Goal: Book appointment/travel/reservation

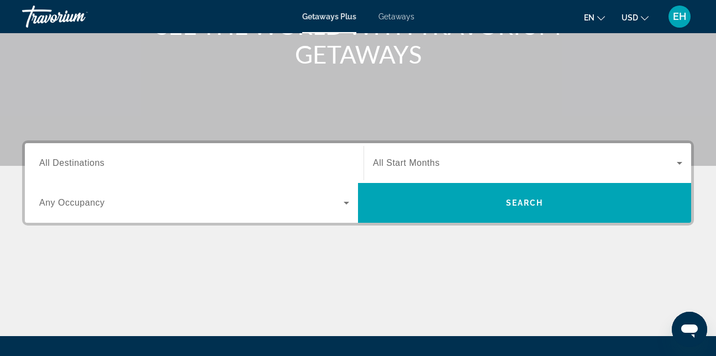
scroll to position [221, 0]
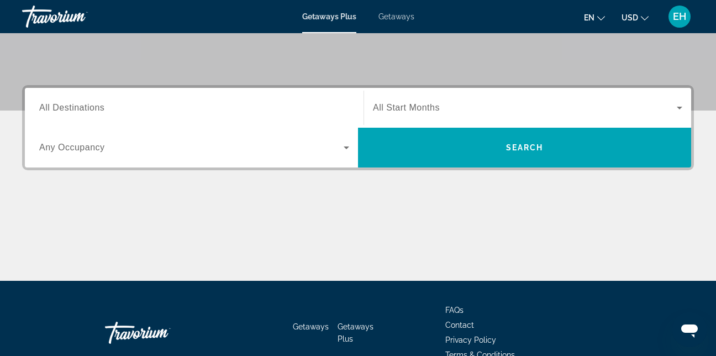
click at [85, 110] on span "All Destinations" at bounding box center [71, 107] width 65 height 9
click at [85, 110] on input "Destination All Destinations" at bounding box center [194, 108] width 310 height 13
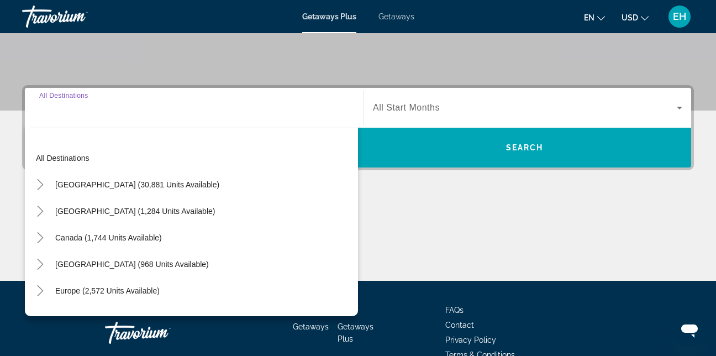
scroll to position [270, 0]
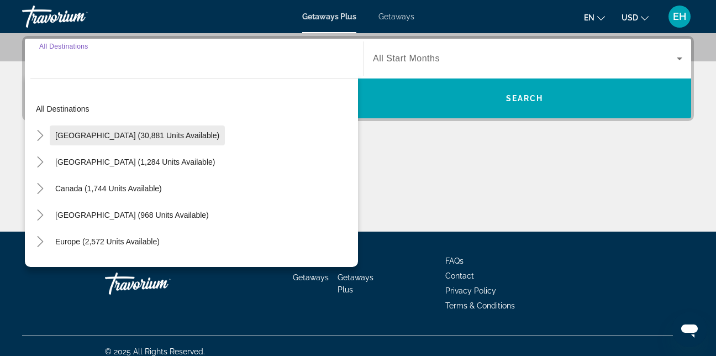
click at [84, 136] on span "[GEOGRAPHIC_DATA] (30,881 units available)" at bounding box center [137, 135] width 164 height 9
type input "**********"
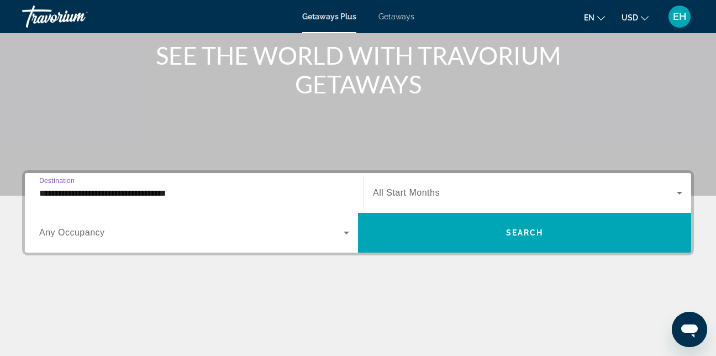
scroll to position [115, 0]
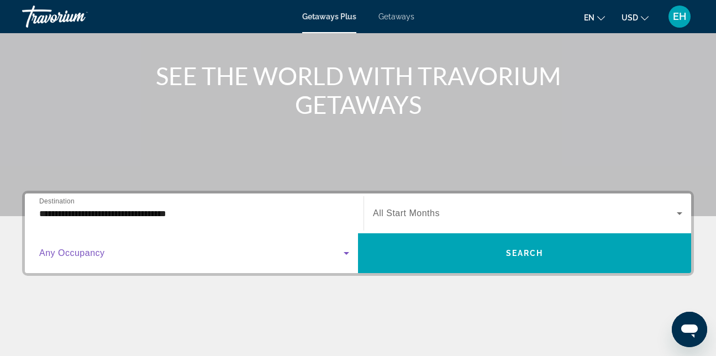
click at [344, 252] on icon "Search widget" at bounding box center [347, 253] width 6 height 3
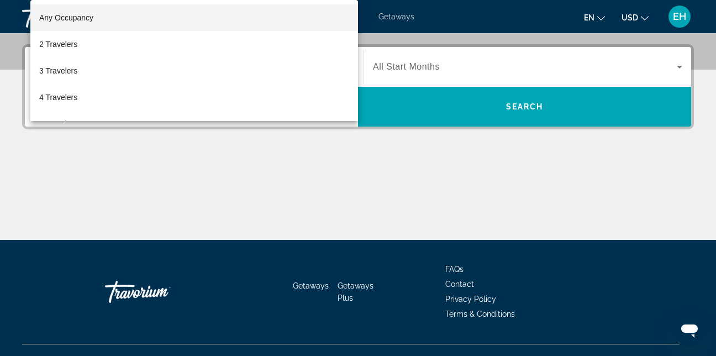
scroll to position [270, 0]
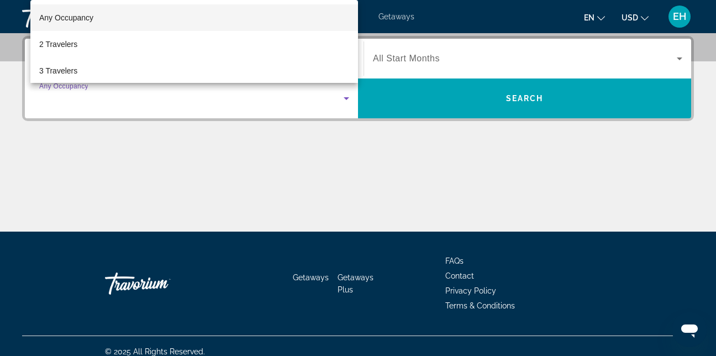
click at [493, 98] on div at bounding box center [358, 178] width 716 height 356
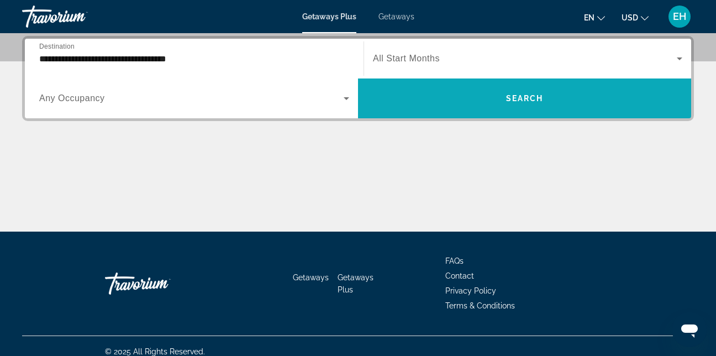
click at [508, 102] on span "Search" at bounding box center [525, 98] width 38 height 9
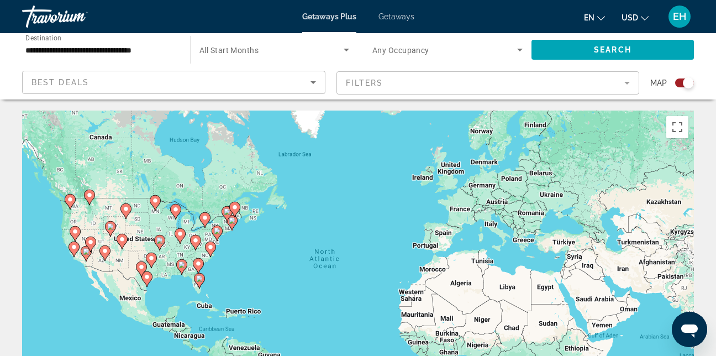
click at [618, 85] on mat-form-field "Filters" at bounding box center [487, 82] width 303 height 23
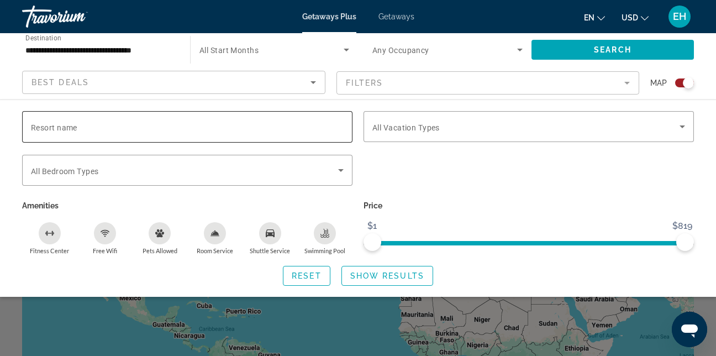
click at [276, 130] on input "Resort name" at bounding box center [187, 126] width 313 height 13
type input "**********"
click at [585, 45] on span "Search widget" at bounding box center [612, 49] width 162 height 27
click at [397, 275] on span "Show Results" at bounding box center [387, 275] width 74 height 9
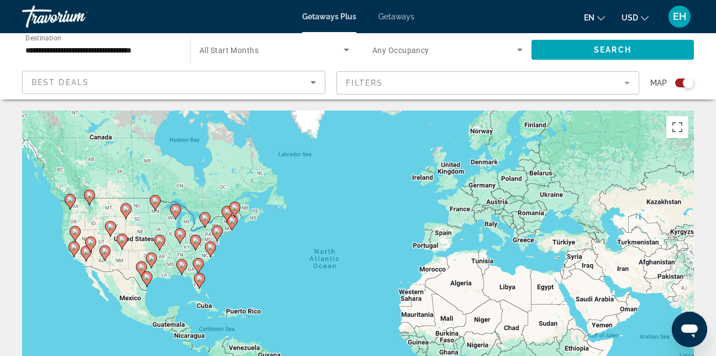
click at [630, 88] on mat-form-field "Filters" at bounding box center [487, 82] width 303 height 23
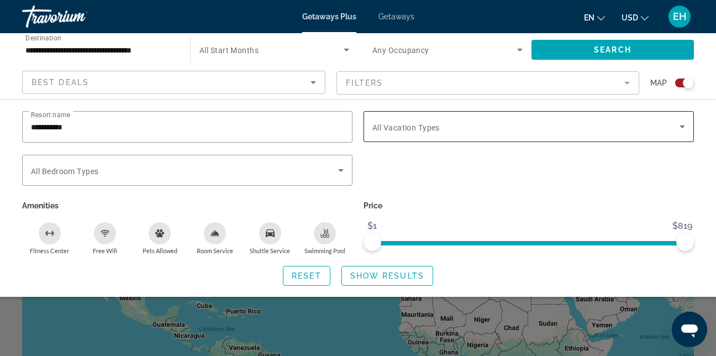
click at [504, 131] on span "Search widget" at bounding box center [525, 126] width 307 height 13
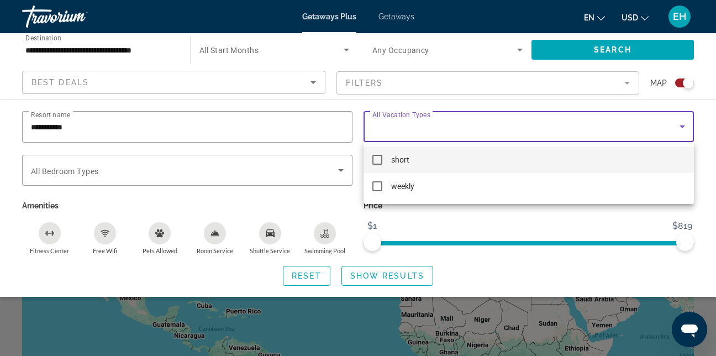
click at [504, 131] on div at bounding box center [358, 178] width 716 height 356
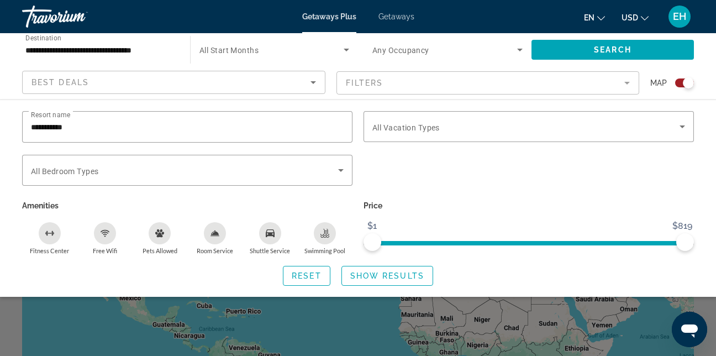
click at [318, 83] on icon "Sort by" at bounding box center [313, 82] width 13 height 13
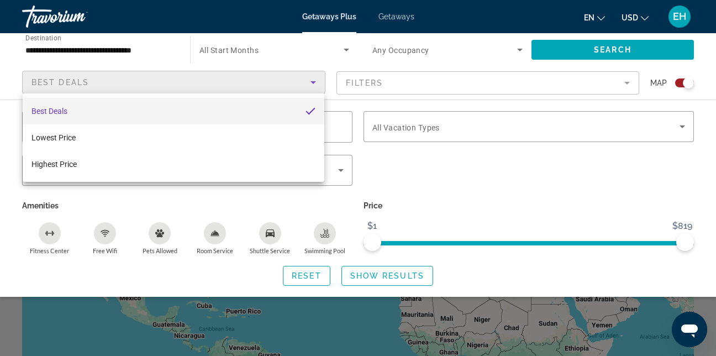
click at [318, 83] on div at bounding box center [358, 178] width 716 height 356
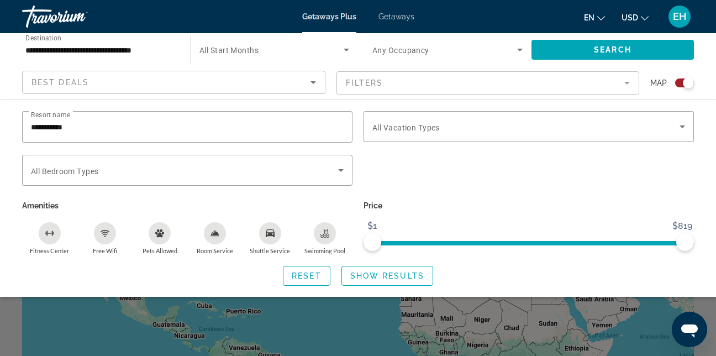
click at [623, 83] on mat-form-field "Filters" at bounding box center [487, 82] width 303 height 23
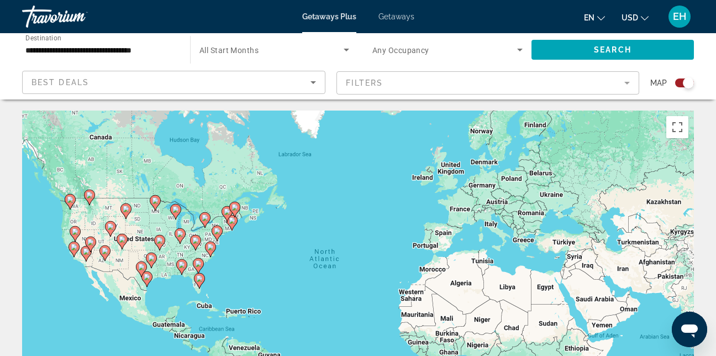
click at [252, 52] on span "All Start Months" at bounding box center [228, 50] width 59 height 9
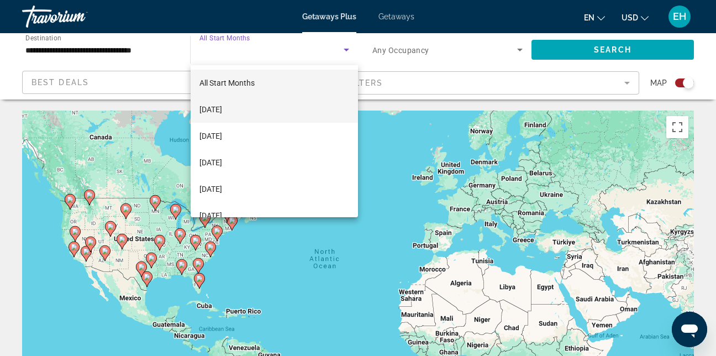
click at [222, 109] on span "[DATE]" at bounding box center [210, 109] width 23 height 13
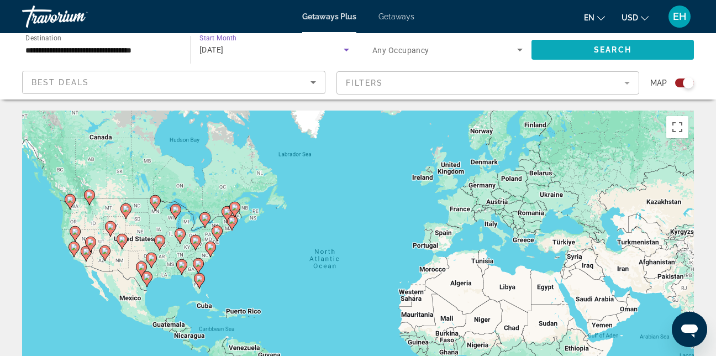
click at [604, 50] on span "Search" at bounding box center [613, 49] width 38 height 9
click at [551, 93] on mat-form-field "Filters" at bounding box center [487, 82] width 303 height 23
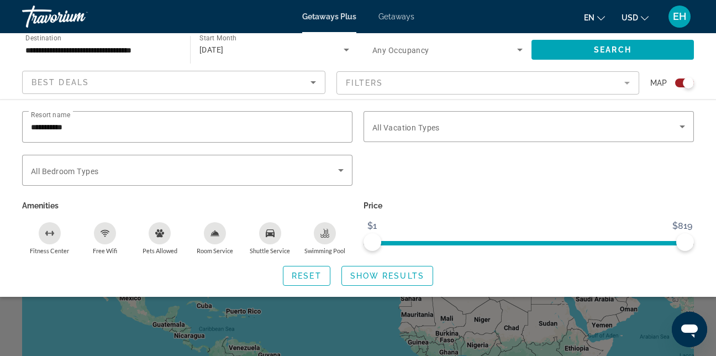
click at [257, 42] on div "[DATE]" at bounding box center [274, 49] width 150 height 31
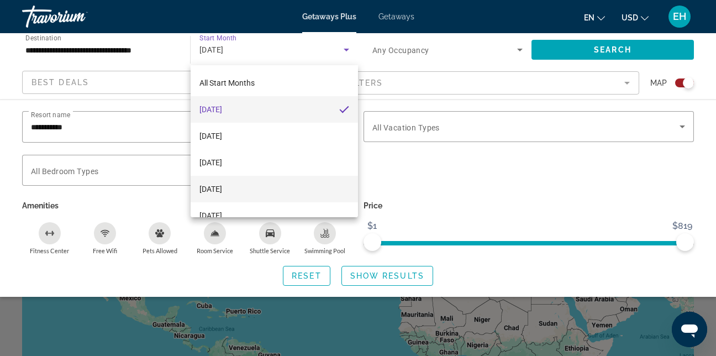
click at [222, 189] on span "[DATE]" at bounding box center [210, 188] width 23 height 13
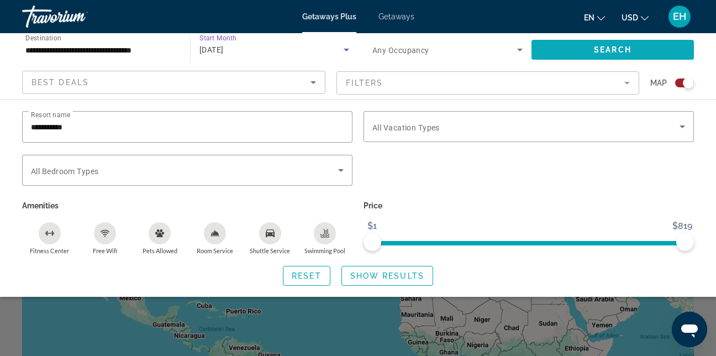
click at [609, 49] on span "Search" at bounding box center [613, 49] width 38 height 9
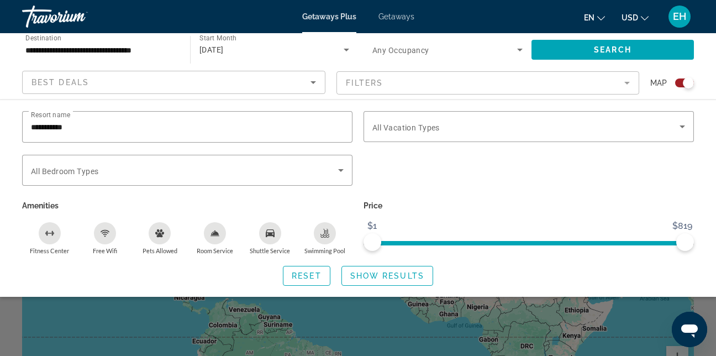
scroll to position [55, 0]
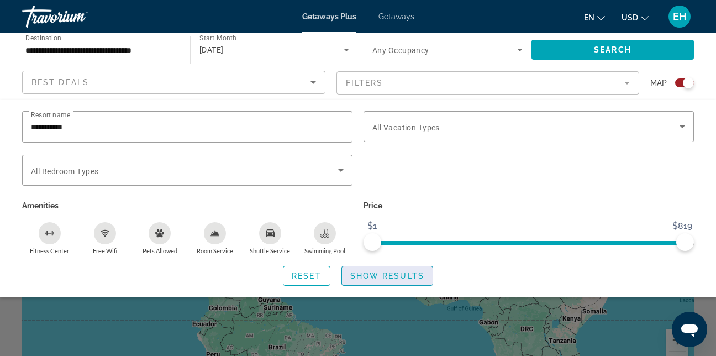
click at [392, 270] on span "Search widget" at bounding box center [387, 275] width 91 height 27
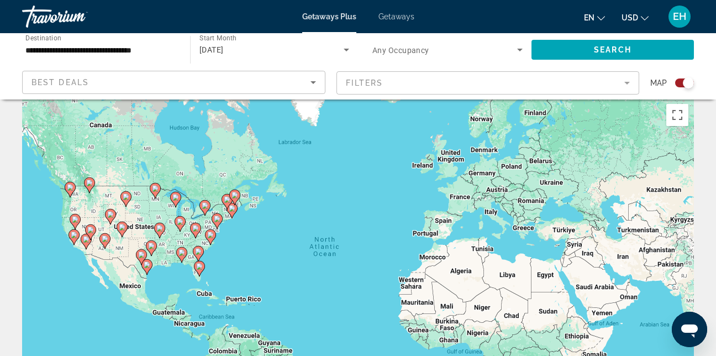
scroll to position [0, 0]
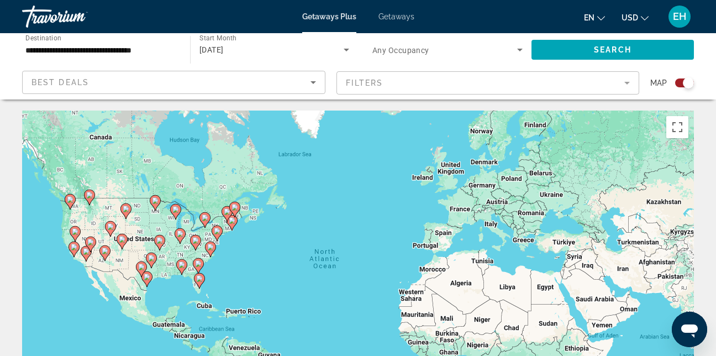
click at [624, 81] on mat-form-field "Filters" at bounding box center [487, 82] width 303 height 23
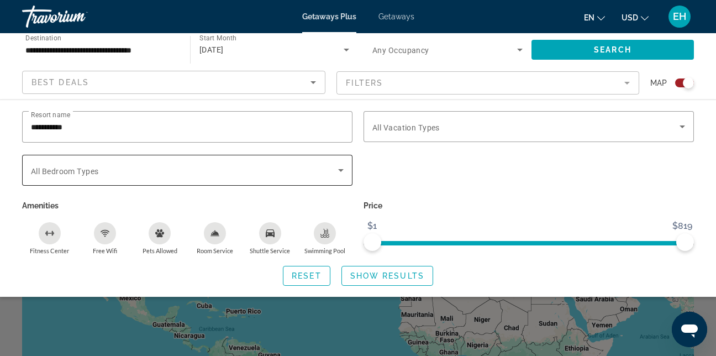
click at [339, 171] on icon "Search widget" at bounding box center [340, 169] width 13 height 13
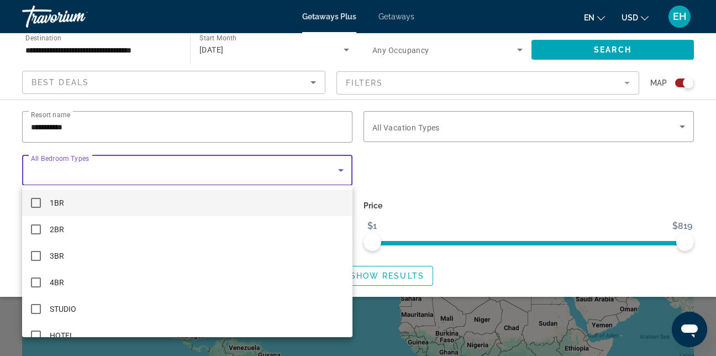
click at [471, 219] on div at bounding box center [358, 178] width 716 height 356
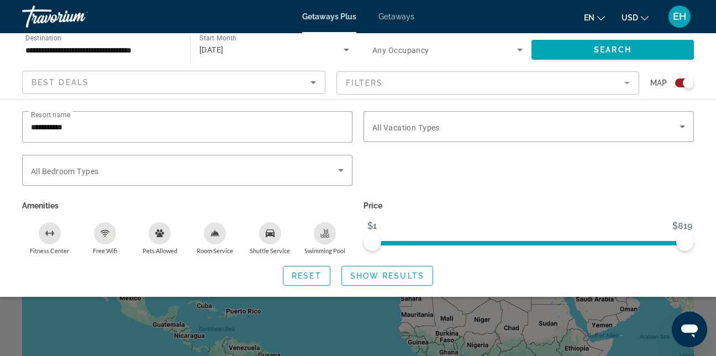
click at [314, 91] on div "Best Deals" at bounding box center [173, 86] width 284 height 31
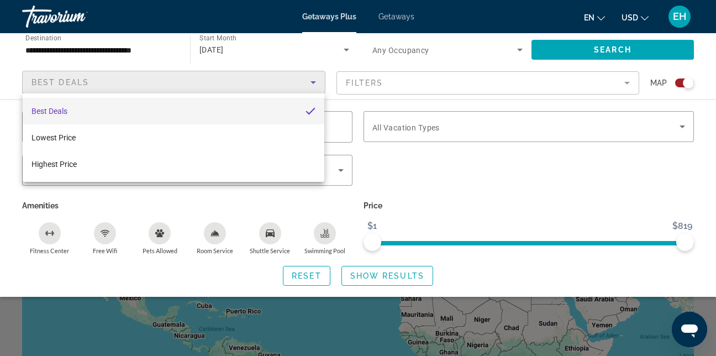
click at [314, 91] on div at bounding box center [358, 178] width 716 height 356
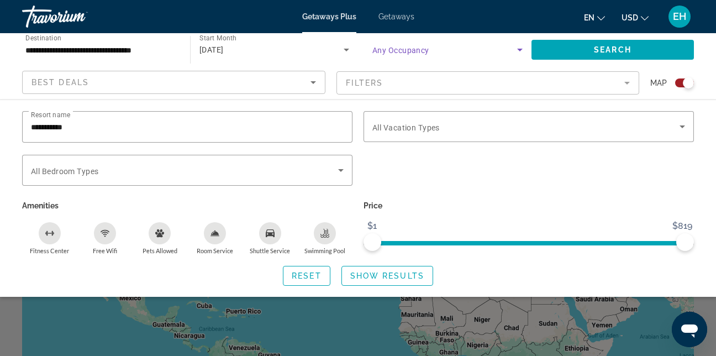
click at [472, 49] on span "Search widget" at bounding box center [444, 49] width 145 height 13
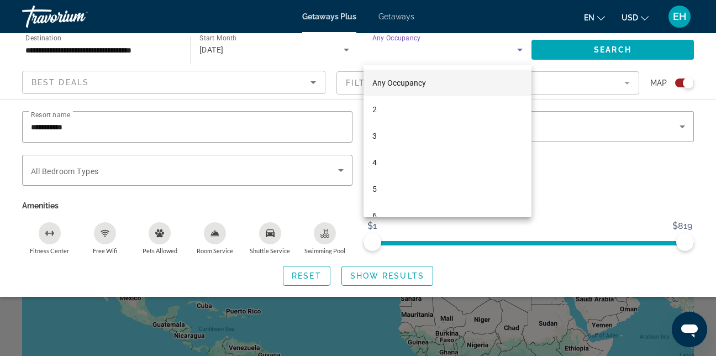
click at [627, 177] on div at bounding box center [358, 178] width 716 height 356
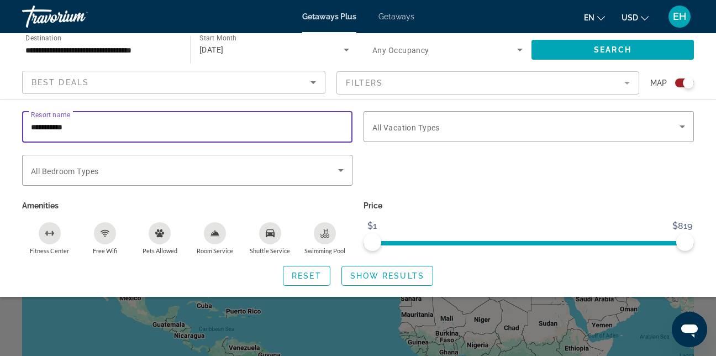
click at [105, 129] on input "**********" at bounding box center [187, 126] width 313 height 13
type input "*"
click at [623, 81] on mat-form-field "Filters" at bounding box center [487, 82] width 303 height 23
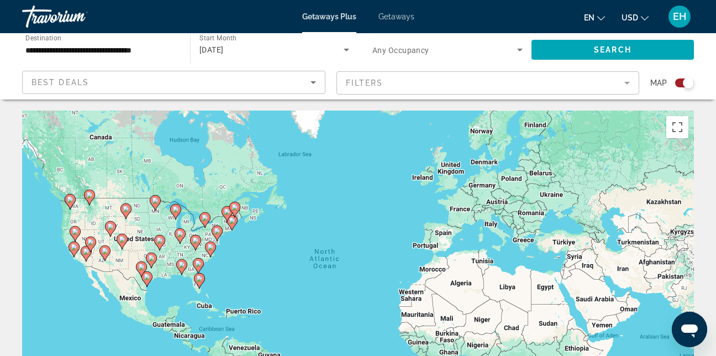
click at [631, 80] on mat-form-field "Filters" at bounding box center [487, 82] width 303 height 23
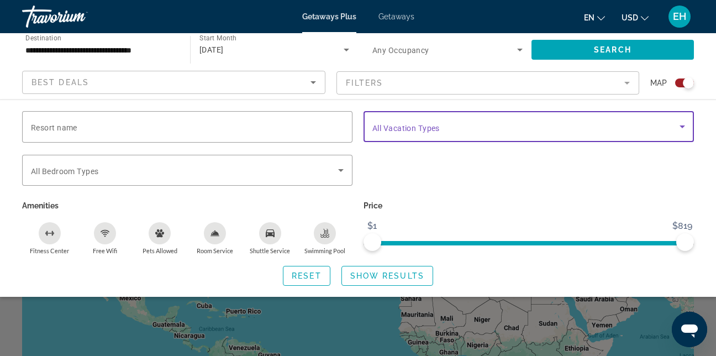
click at [685, 128] on icon "Search widget" at bounding box center [682, 126] width 13 height 13
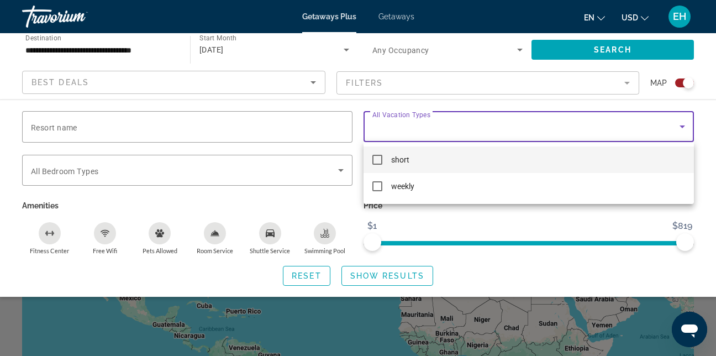
click at [686, 128] on div at bounding box center [358, 178] width 716 height 356
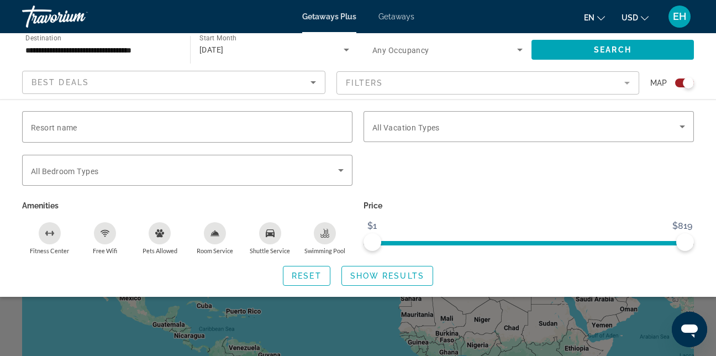
click at [398, 13] on span "Getaways" at bounding box center [396, 16] width 36 height 9
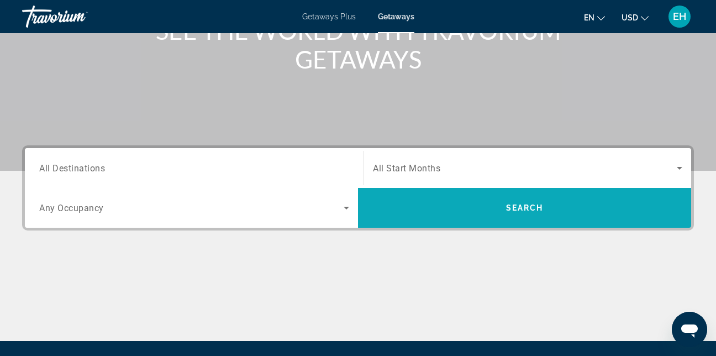
scroll to position [166, 0]
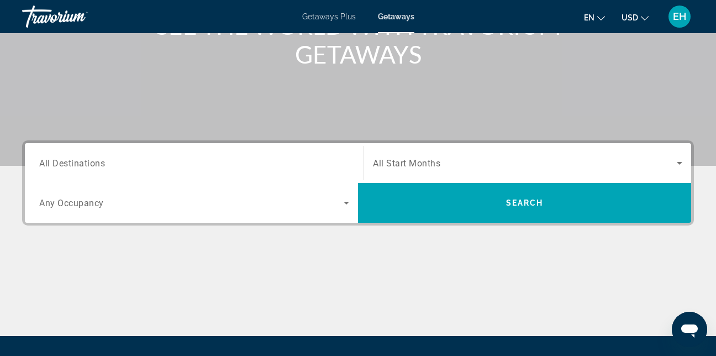
click at [320, 171] on div "Search widget" at bounding box center [194, 162] width 310 height 31
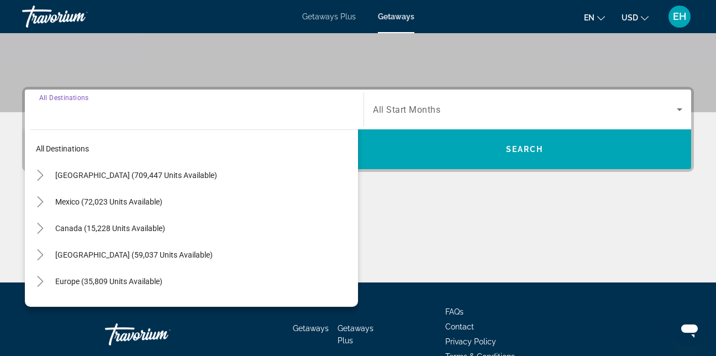
scroll to position [270, 0]
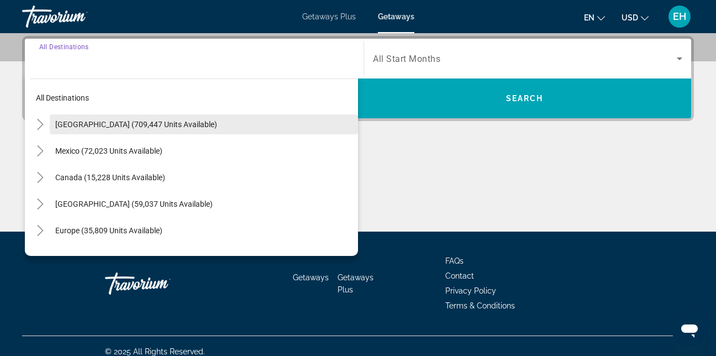
click at [135, 122] on span "[GEOGRAPHIC_DATA] (709,447 units available)" at bounding box center [136, 124] width 162 height 9
type input "**********"
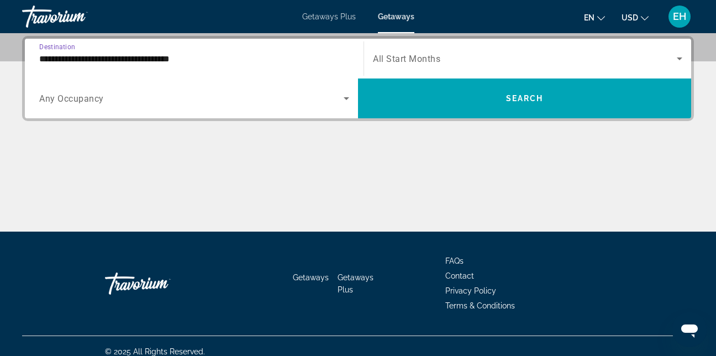
click at [531, 65] on span "Search widget" at bounding box center [525, 58] width 304 height 13
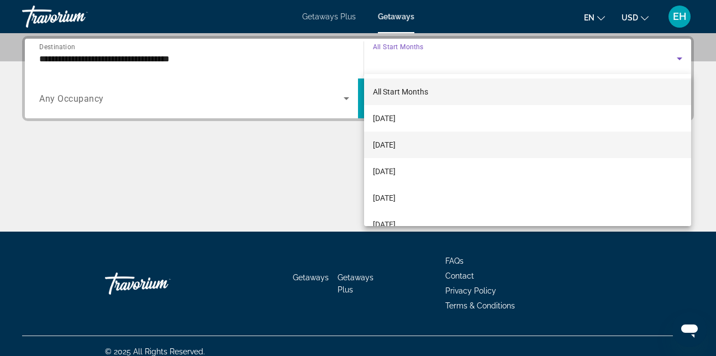
click at [467, 146] on mat-option "[DATE]" at bounding box center [527, 144] width 327 height 27
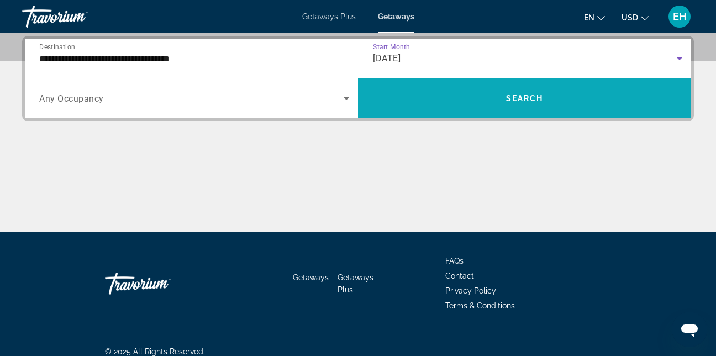
click at [517, 103] on span "Search widget" at bounding box center [524, 98] width 333 height 27
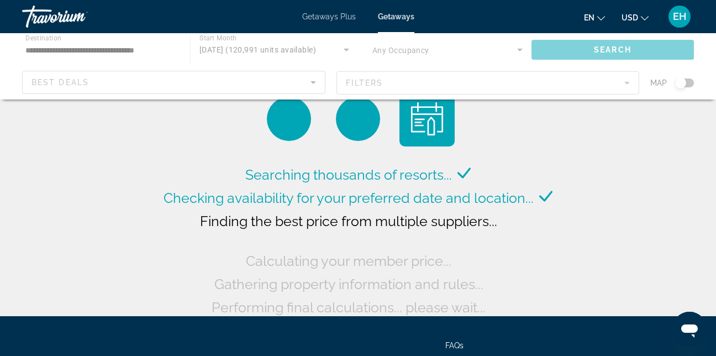
click at [627, 89] on div "Main content" at bounding box center [358, 66] width 716 height 66
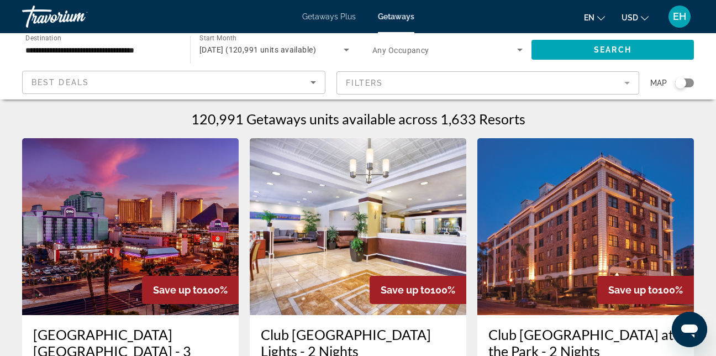
click at [625, 83] on mat-form-field "Filters" at bounding box center [487, 82] width 303 height 23
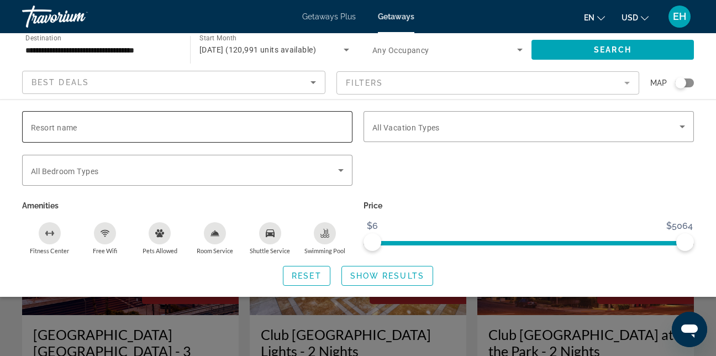
click at [226, 118] on div "Search widget" at bounding box center [187, 126] width 313 height 31
type input "**********"
click at [608, 49] on span "Search" at bounding box center [613, 49] width 38 height 9
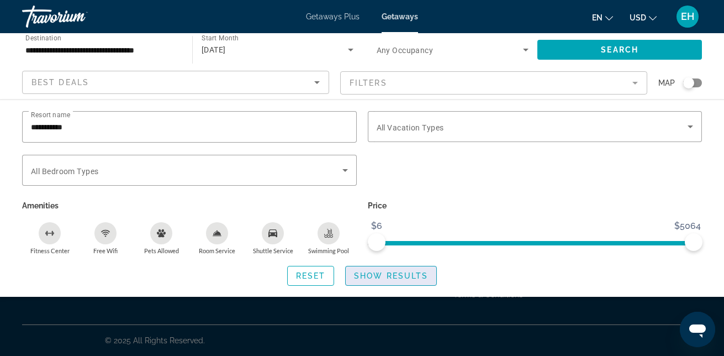
click at [414, 282] on span "Search widget" at bounding box center [391, 275] width 91 height 27
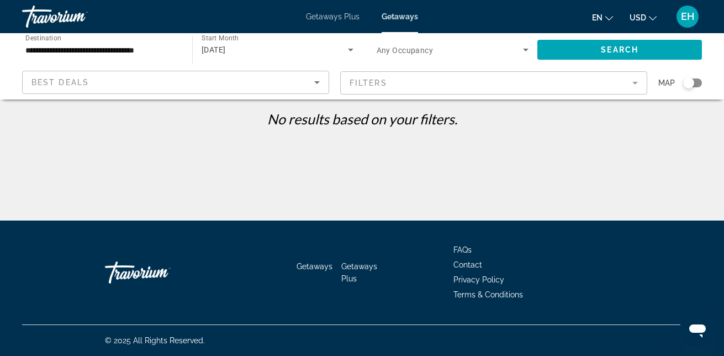
click at [617, 82] on mat-form-field "Filters" at bounding box center [493, 82] width 307 height 23
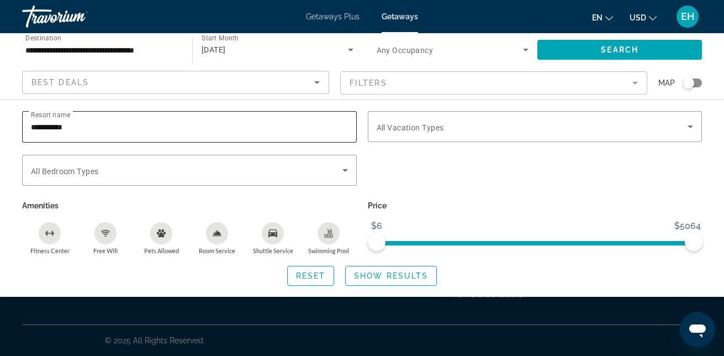
click at [86, 133] on div "**********" at bounding box center [189, 126] width 317 height 31
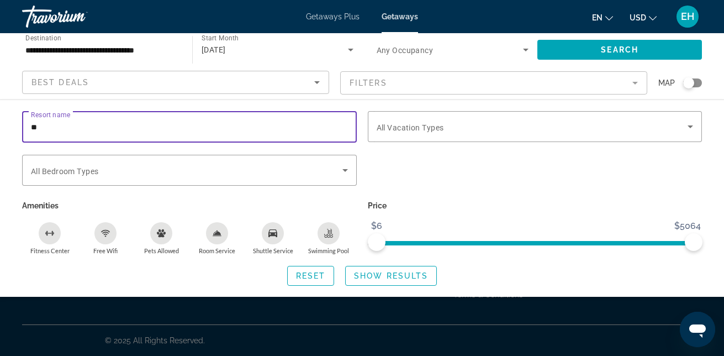
type input "*"
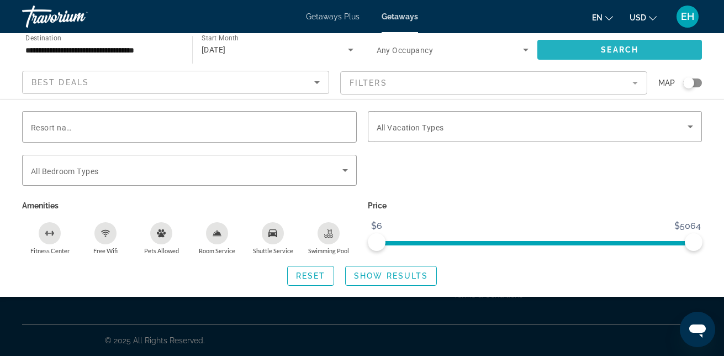
click at [617, 49] on span "Search" at bounding box center [620, 49] width 38 height 9
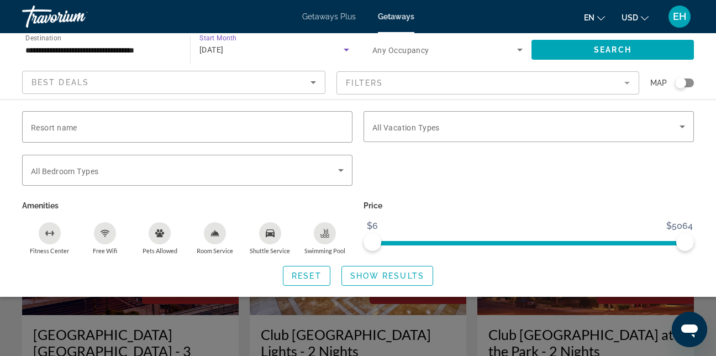
click at [328, 50] on div "[DATE]" at bounding box center [271, 49] width 144 height 13
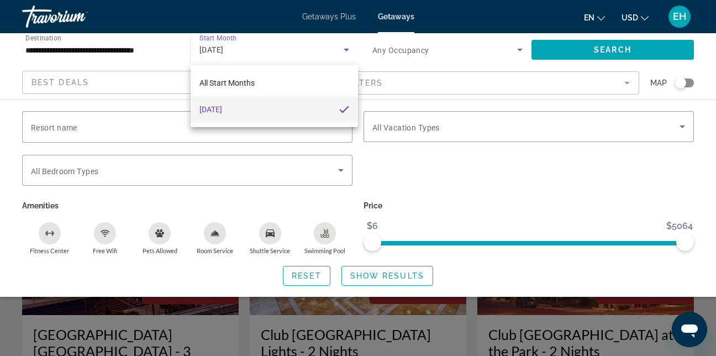
click at [299, 117] on mat-option "[DATE]" at bounding box center [274, 109] width 167 height 27
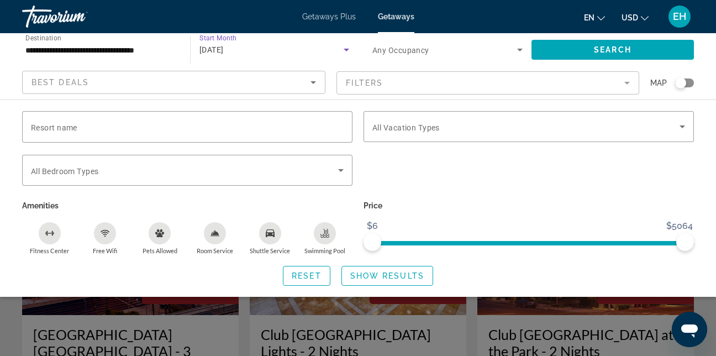
click at [339, 56] on div "[DATE]" at bounding box center [274, 49] width 150 height 31
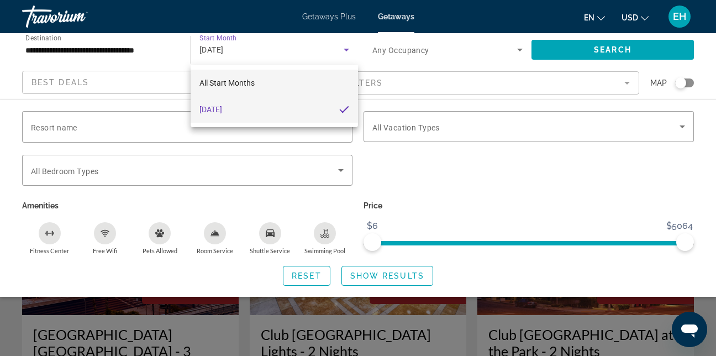
click at [256, 87] on mat-option "All Start Months" at bounding box center [274, 83] width 167 height 27
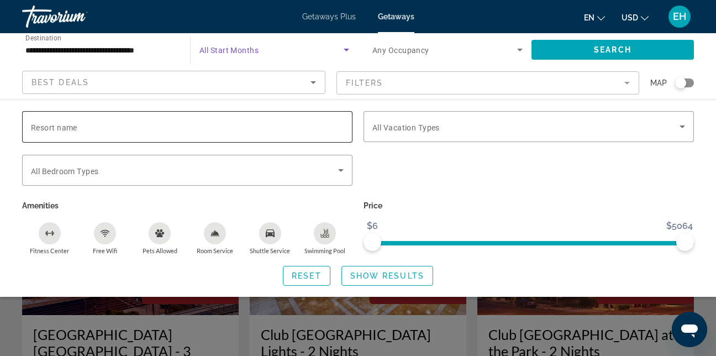
click at [84, 126] on input "Resort name" at bounding box center [187, 126] width 313 height 13
type input "**********"
click at [368, 275] on span "Show Results" at bounding box center [387, 275] width 74 height 9
click at [392, 272] on span "Show Results" at bounding box center [387, 275] width 74 height 9
click at [493, 195] on div "Search widget" at bounding box center [528, 176] width 341 height 43
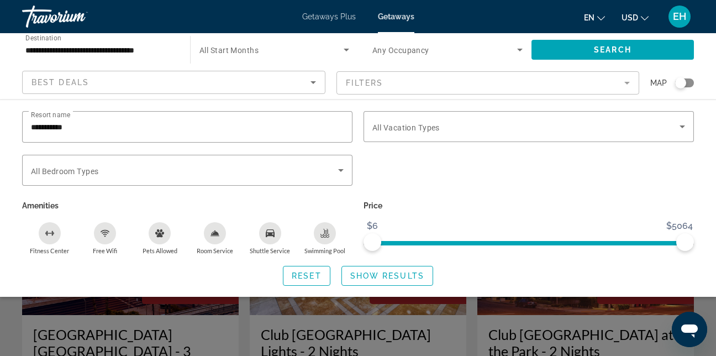
click at [579, 80] on mat-form-field "Filters" at bounding box center [487, 82] width 303 height 23
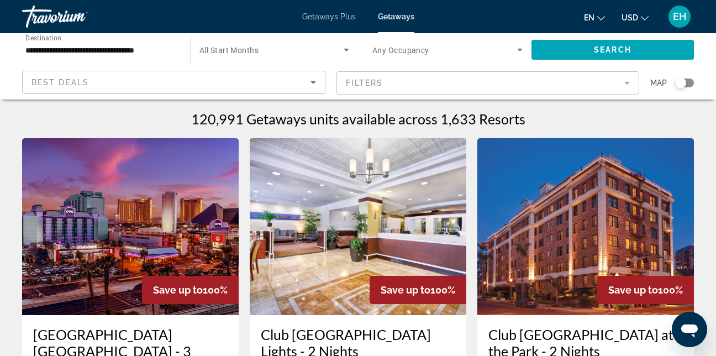
drag, startPoint x: 579, startPoint y: 81, endPoint x: 589, endPoint y: 86, distance: 10.9
click at [581, 81] on mat-form-field "Filters" at bounding box center [487, 82] width 303 height 23
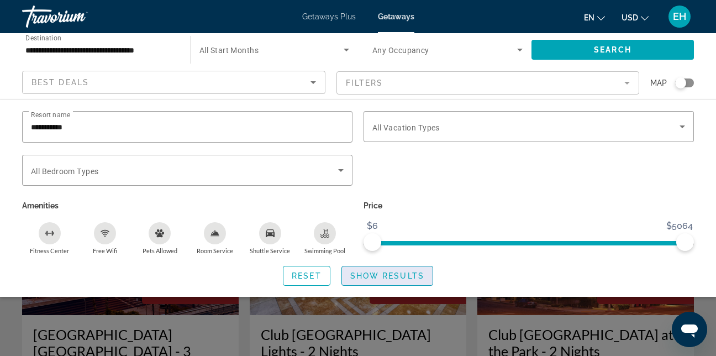
click at [381, 282] on span "Search widget" at bounding box center [387, 275] width 91 height 27
click at [618, 48] on span "Search" at bounding box center [613, 49] width 38 height 9
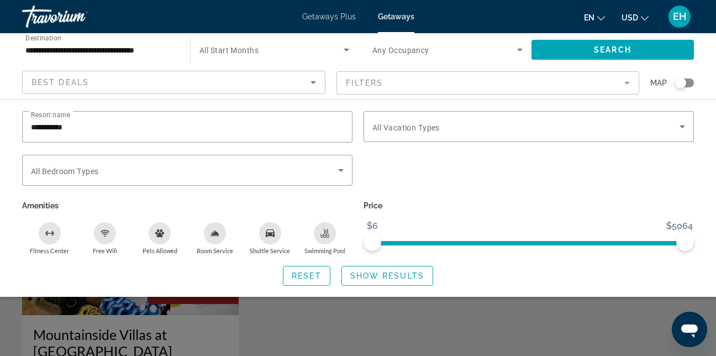
click at [462, 327] on div "Search widget" at bounding box center [358, 261] width 716 height 190
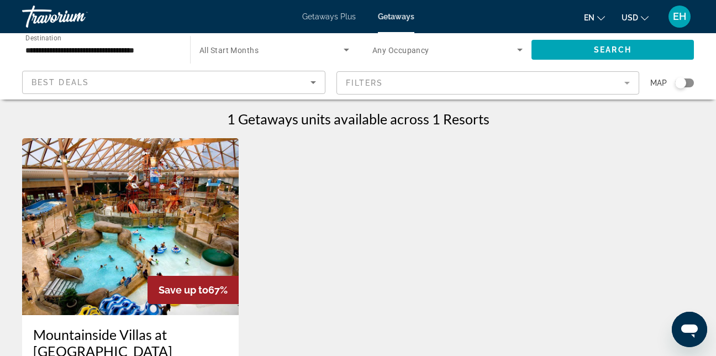
click at [140, 223] on img "Main content" at bounding box center [130, 226] width 217 height 177
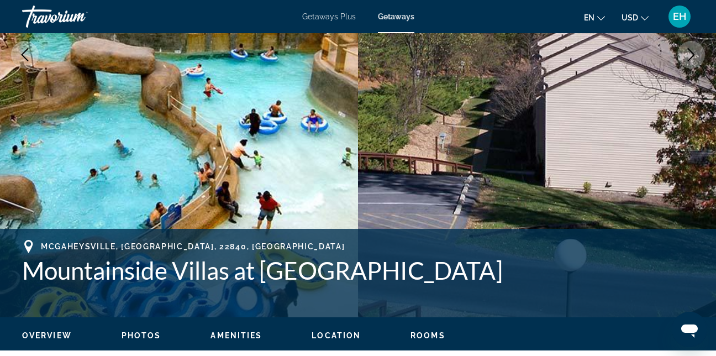
scroll to position [221, 0]
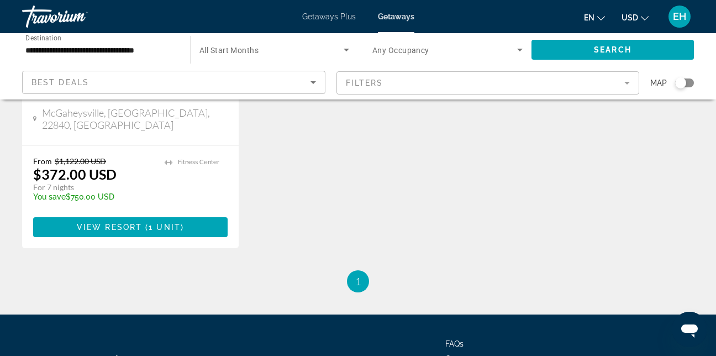
scroll to position [276, 0]
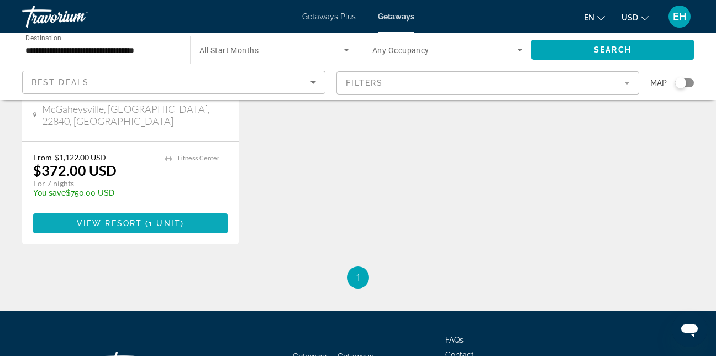
click at [111, 219] on span "View Resort" at bounding box center [109, 223] width 65 height 9
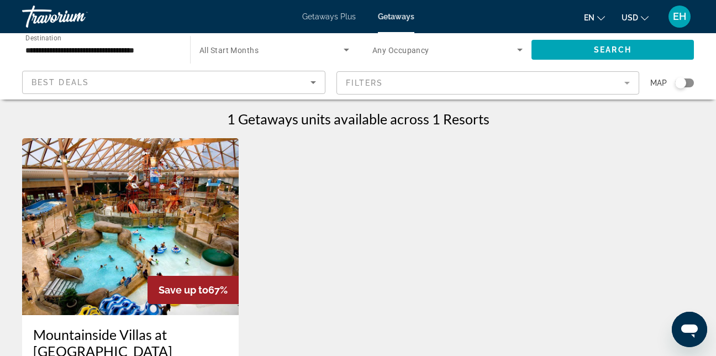
click at [626, 88] on mat-form-field "Filters" at bounding box center [487, 82] width 303 height 23
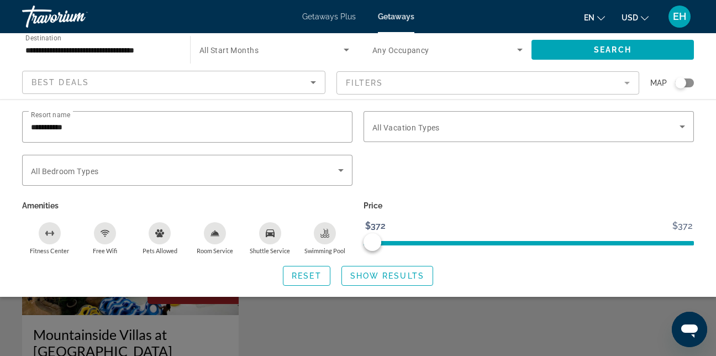
click at [513, 335] on div "Search widget" at bounding box center [358, 261] width 716 height 190
